Goal: Check status: Check status

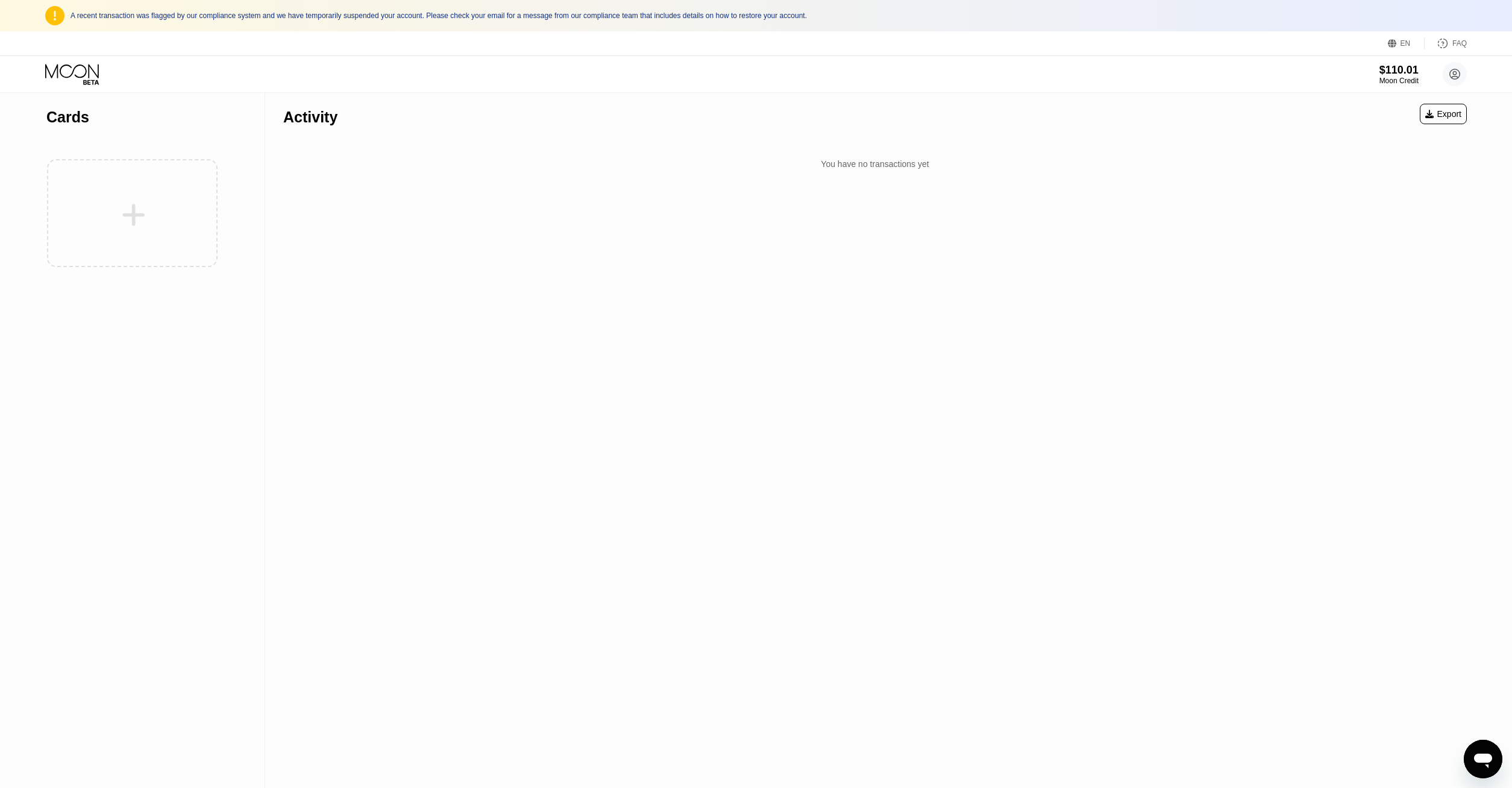
click at [551, 485] on div "Activity Export You have no transactions yet" at bounding box center [875, 441] width 1220 height 695
